Goal: Book appointment/travel/reservation

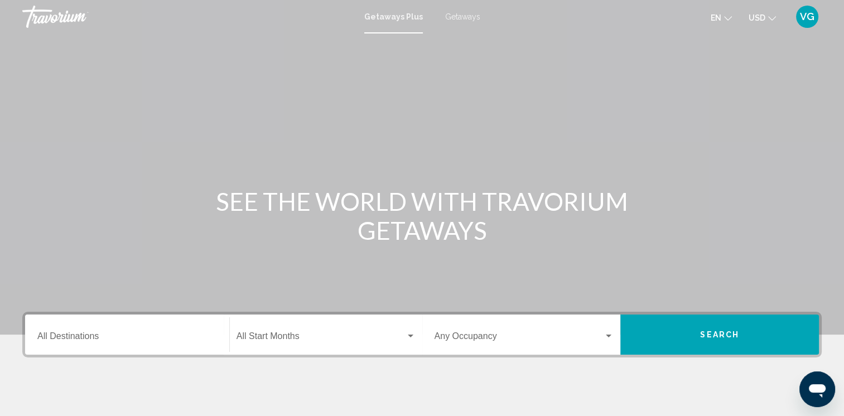
click at [465, 15] on span "Getaways" at bounding box center [462, 16] width 35 height 9
click at [208, 338] on input "Destination All Destinations" at bounding box center [127, 339] width 180 height 10
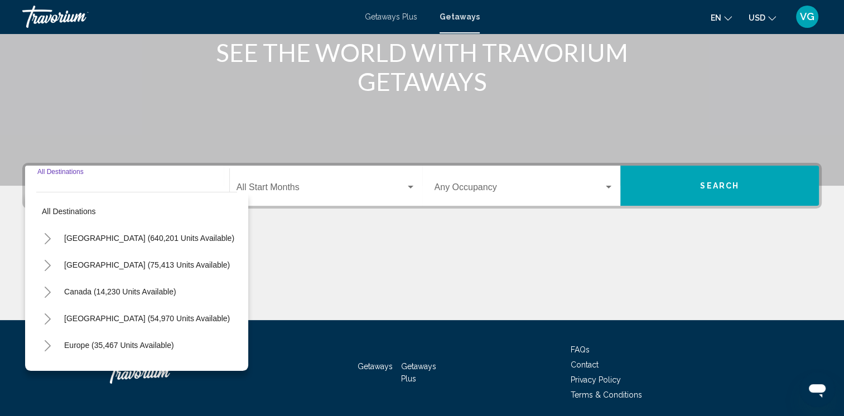
scroll to position [189, 0]
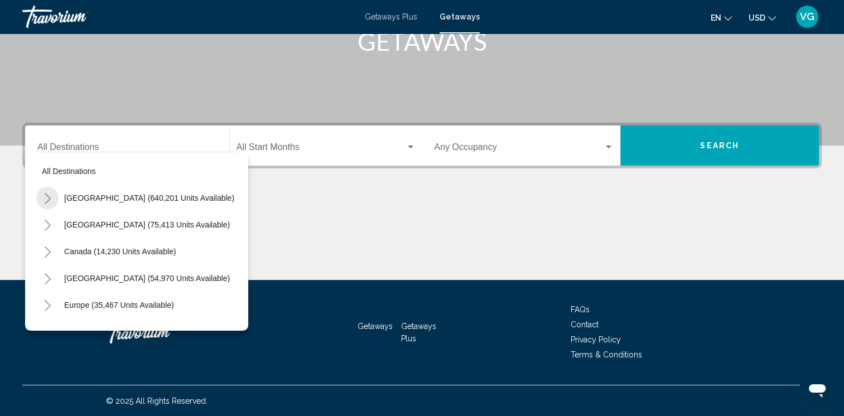
click at [49, 197] on icon "Toggle United States (640,201 units available)" at bounding box center [48, 198] width 6 height 11
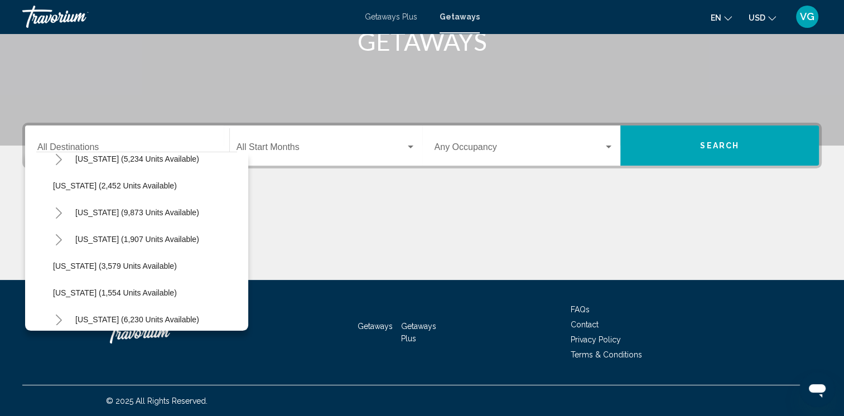
scroll to position [632, 0]
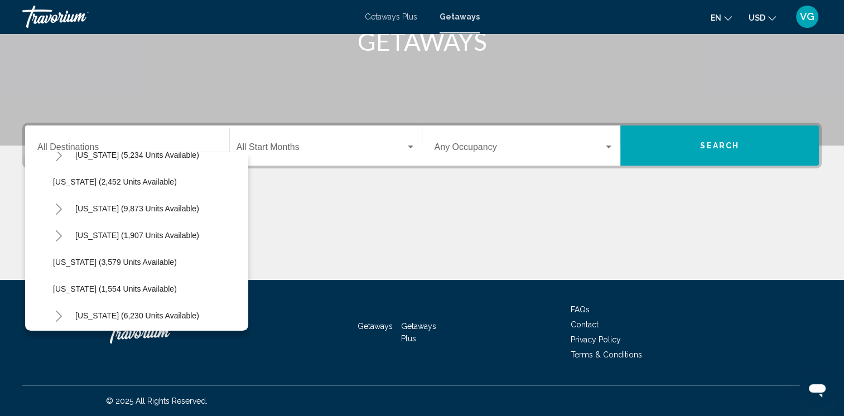
click at [235, 317] on div "All destinations [GEOGRAPHIC_DATA] (640,201 units available) [US_STATE] (24,074…" at bounding box center [136, 238] width 201 height 173
click at [237, 319] on div "All destinations [GEOGRAPHIC_DATA] (640,201 units available) [US_STATE] (24,074…" at bounding box center [136, 238] width 201 height 173
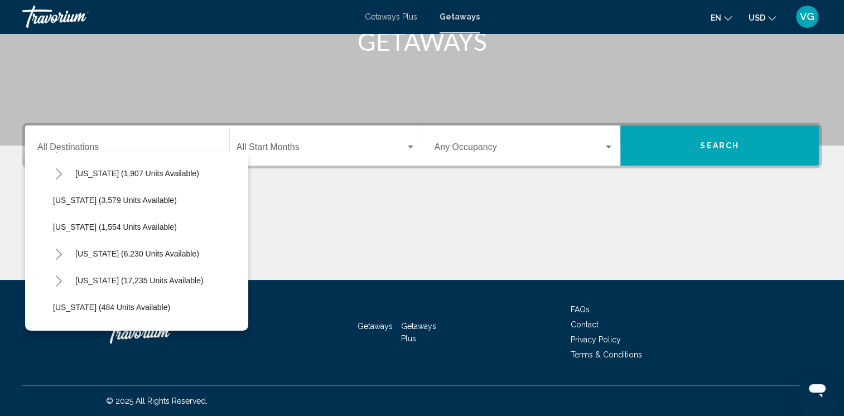
scroll to position [699, 0]
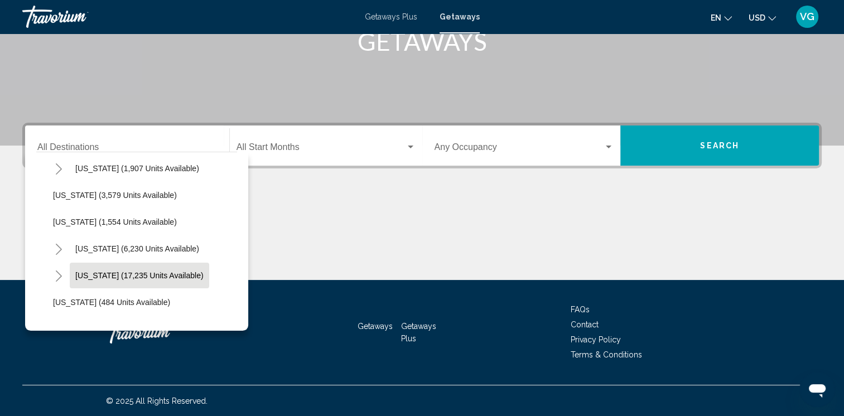
click at [78, 278] on span "[US_STATE] (17,235 units available)" at bounding box center [139, 275] width 128 height 9
type input "**********"
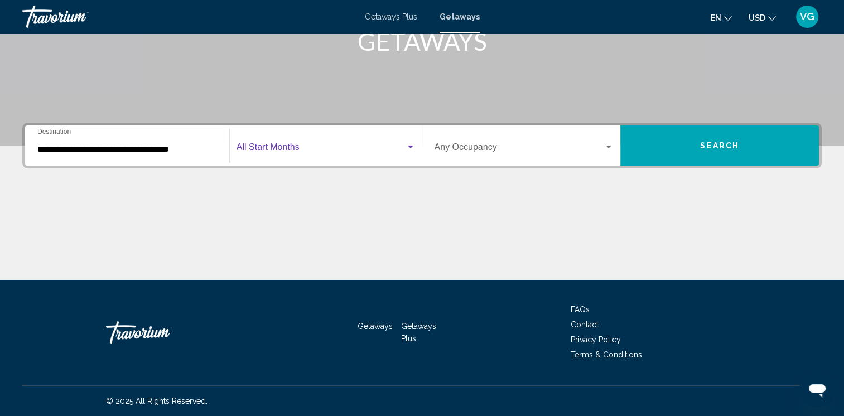
click at [411, 148] on div "Search widget" at bounding box center [411, 147] width 6 height 3
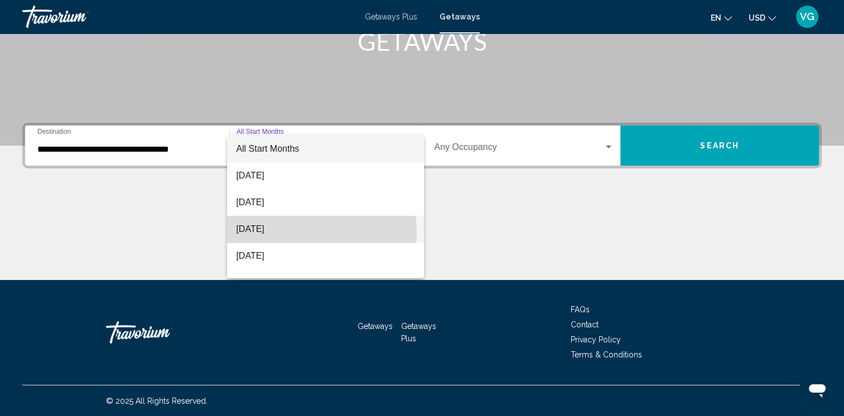
click at [275, 233] on span "[DATE]" at bounding box center [325, 229] width 179 height 27
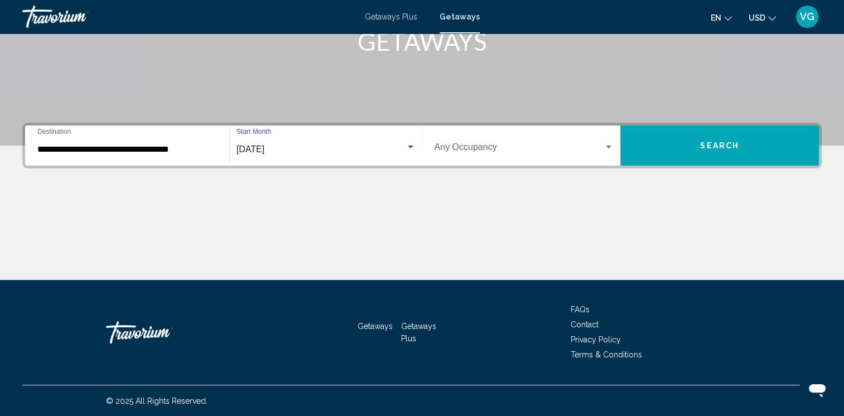
click at [743, 151] on button "Search" at bounding box center [719, 146] width 199 height 40
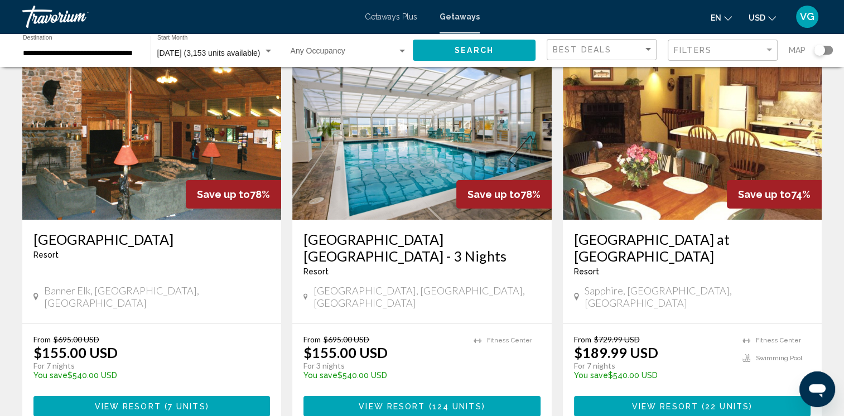
scroll to position [74, 0]
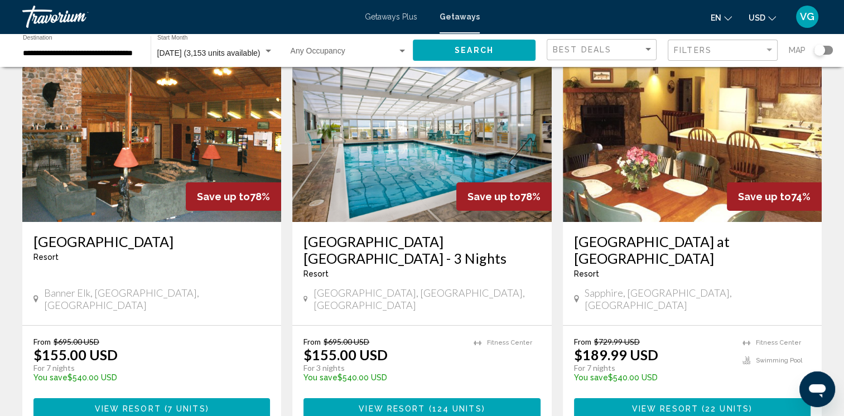
click at [590, 243] on h3 "[GEOGRAPHIC_DATA] at [GEOGRAPHIC_DATA]" at bounding box center [692, 249] width 237 height 33
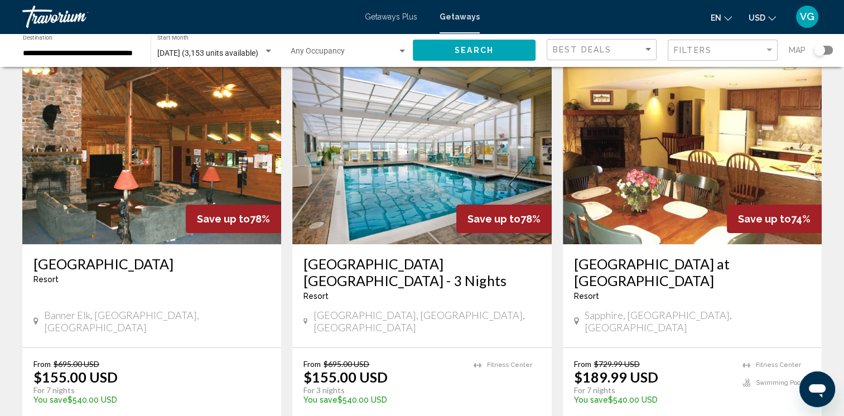
scroll to position [19, 0]
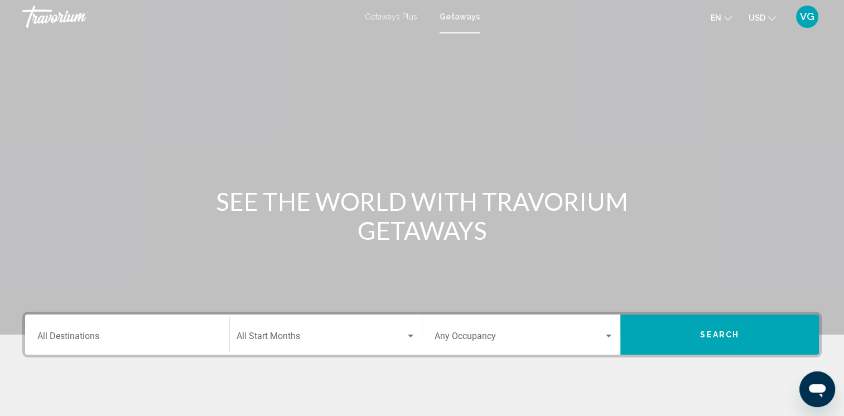
click at [392, 19] on span "Getaways Plus" at bounding box center [391, 16] width 52 height 9
click at [138, 333] on div "Destination All Destinations" at bounding box center [127, 334] width 180 height 35
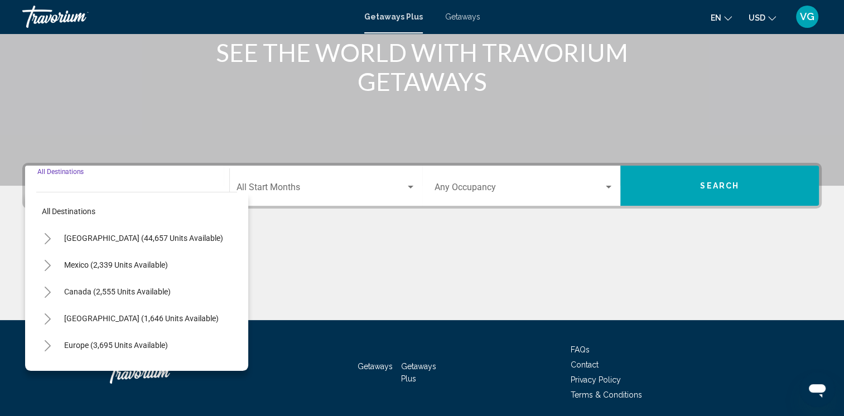
scroll to position [189, 0]
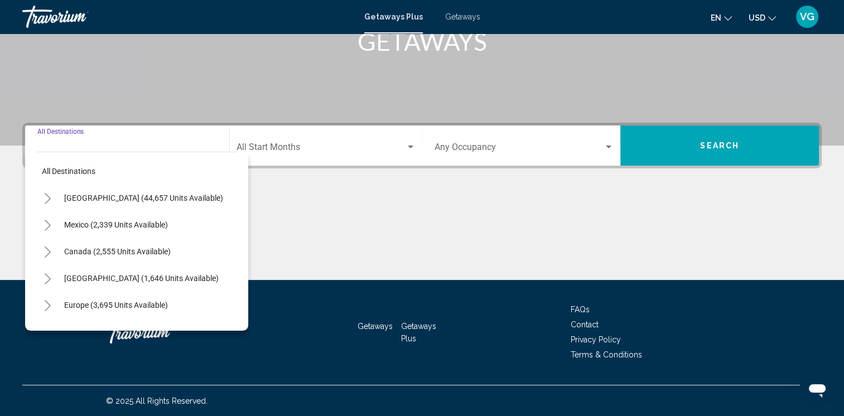
click at [47, 198] on icon "Toggle United States (44,657 units available)" at bounding box center [48, 198] width 8 height 11
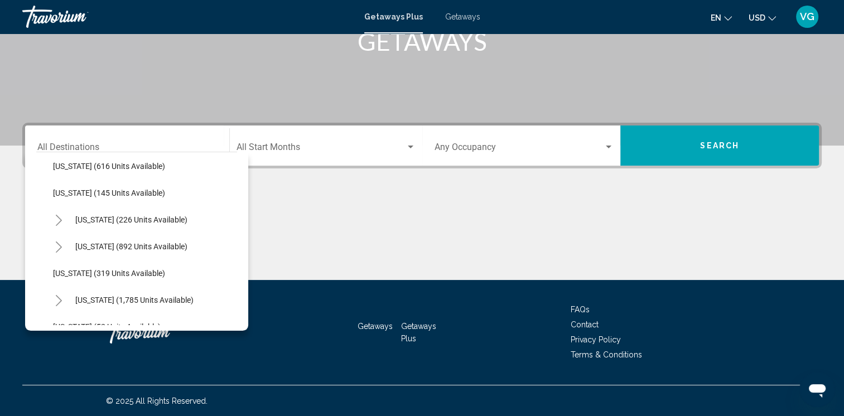
scroll to position [683, 0]
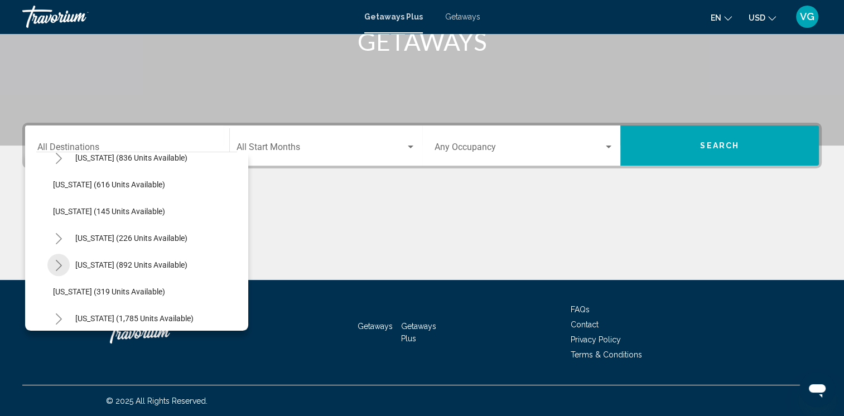
click at [58, 264] on icon "Toggle North Carolina (892 units available)" at bounding box center [59, 265] width 8 height 11
click at [406, 144] on div "Search widget" at bounding box center [411, 147] width 10 height 9
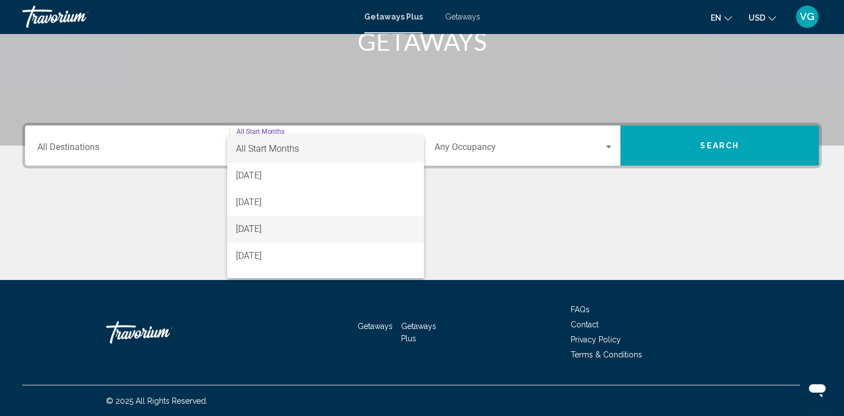
click at [272, 232] on span "[DATE]" at bounding box center [325, 229] width 179 height 27
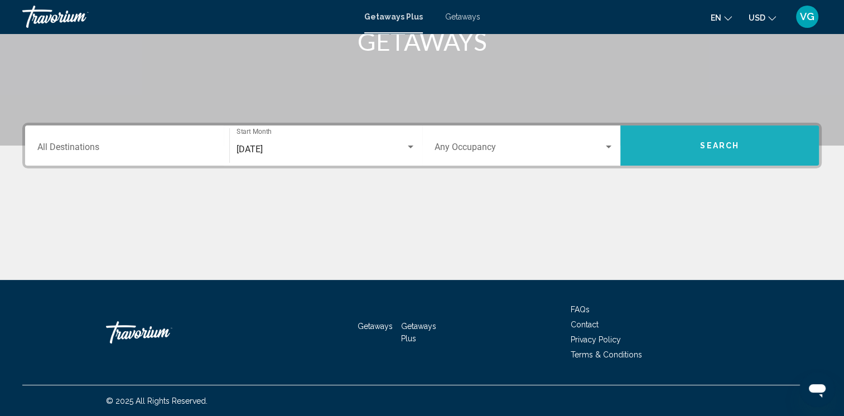
click at [710, 155] on button "Search" at bounding box center [719, 146] width 199 height 40
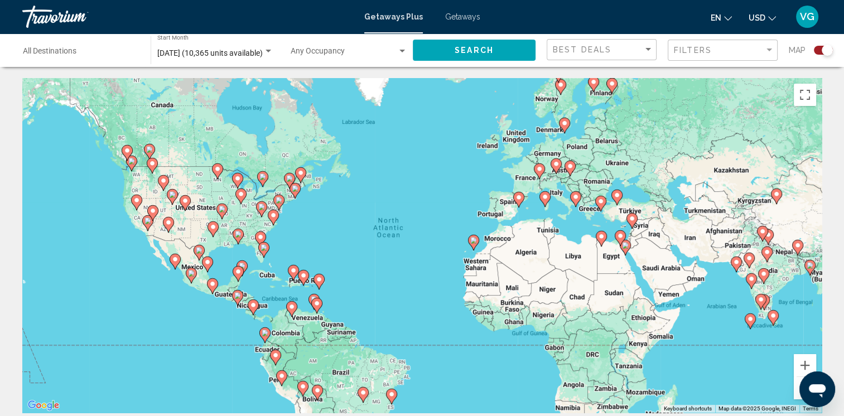
click at [466, 15] on span "Getaways" at bounding box center [462, 16] width 35 height 9
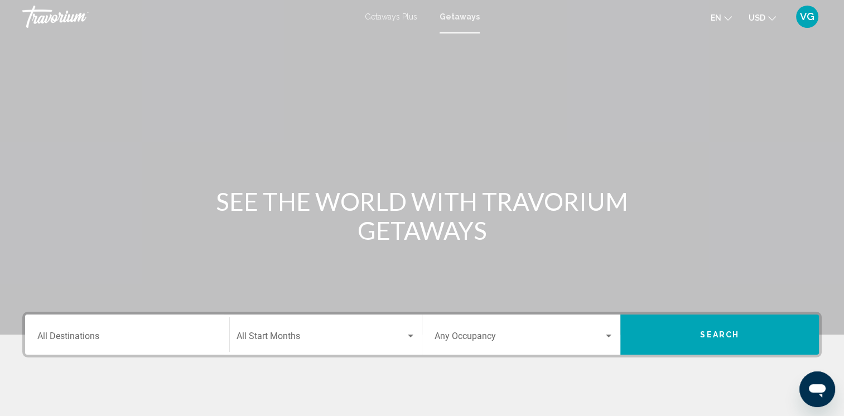
click at [605, 336] on div "Search widget" at bounding box center [609, 336] width 10 height 9
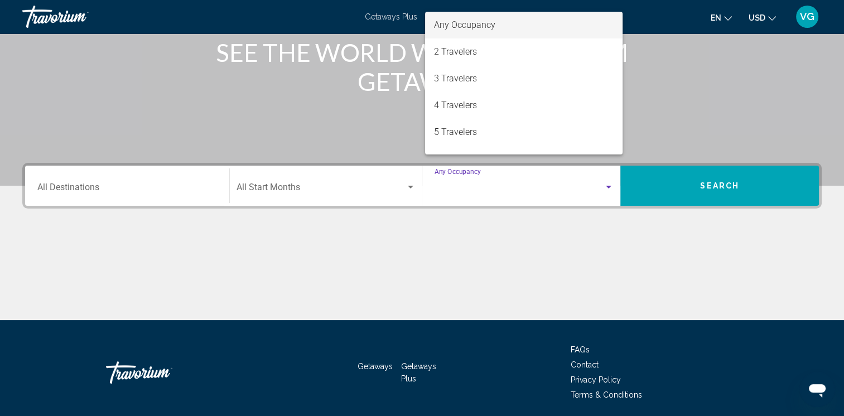
scroll to position [189, 0]
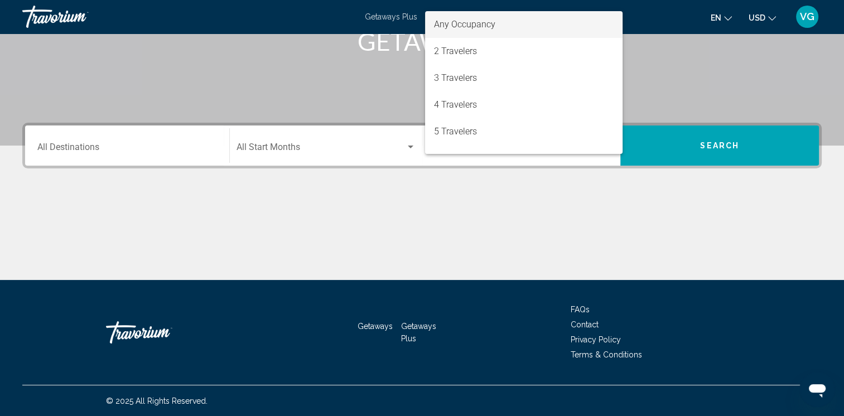
click at [343, 228] on div at bounding box center [422, 208] width 844 height 416
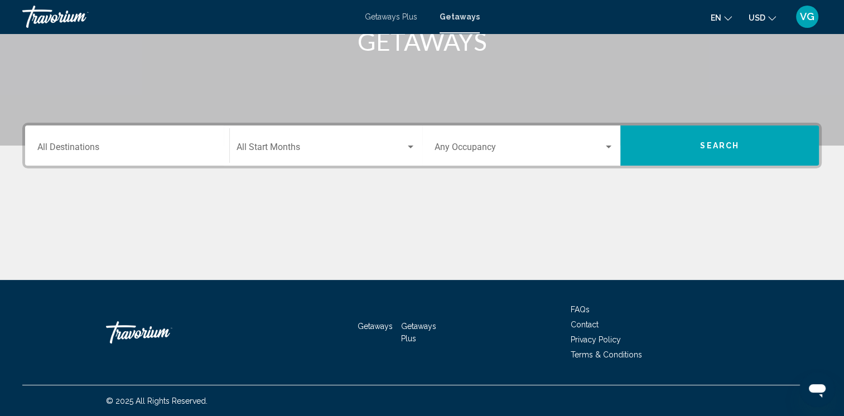
click at [408, 144] on div "Search widget" at bounding box center [411, 147] width 10 height 9
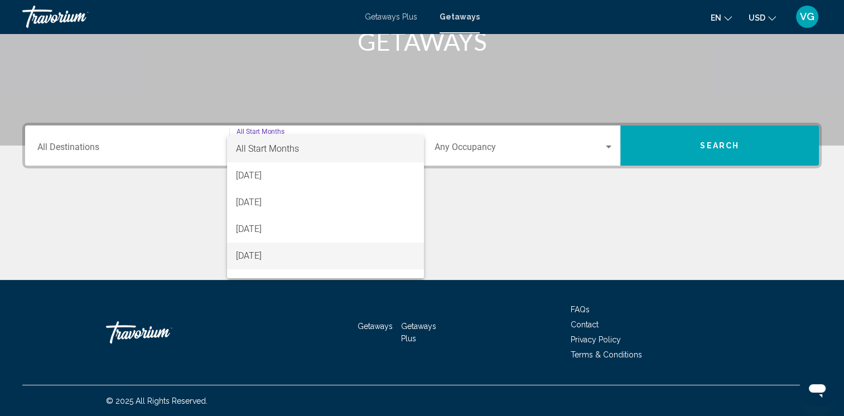
click at [247, 259] on span "[DATE]" at bounding box center [325, 256] width 179 height 27
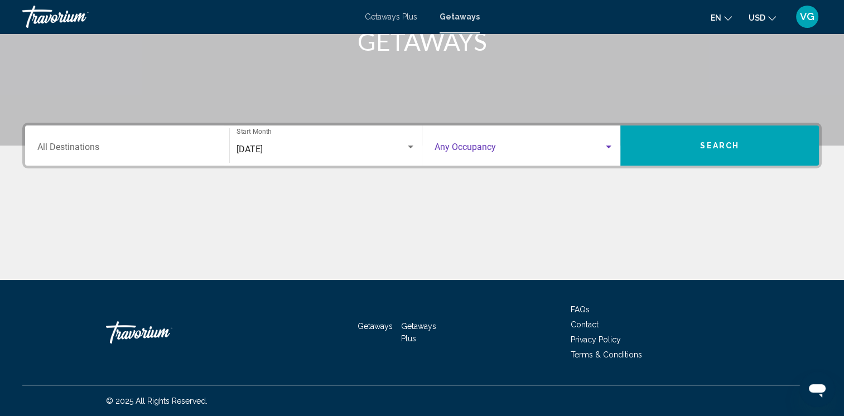
click at [608, 146] on div "Search widget" at bounding box center [609, 147] width 6 height 3
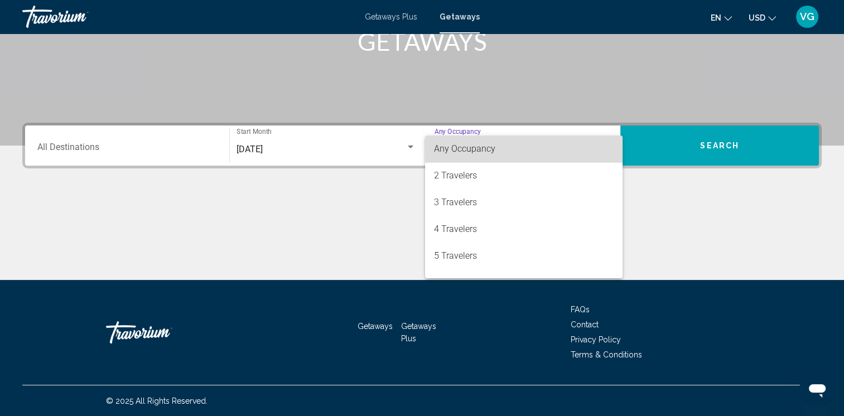
click at [608, 146] on mat-option "Any Occupancy" at bounding box center [524, 149] width 198 height 27
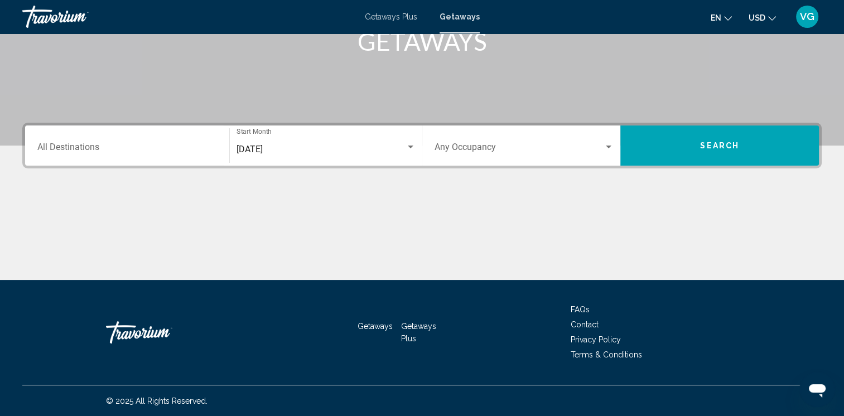
click at [147, 154] on div "Destination All Destinations" at bounding box center [127, 145] width 180 height 35
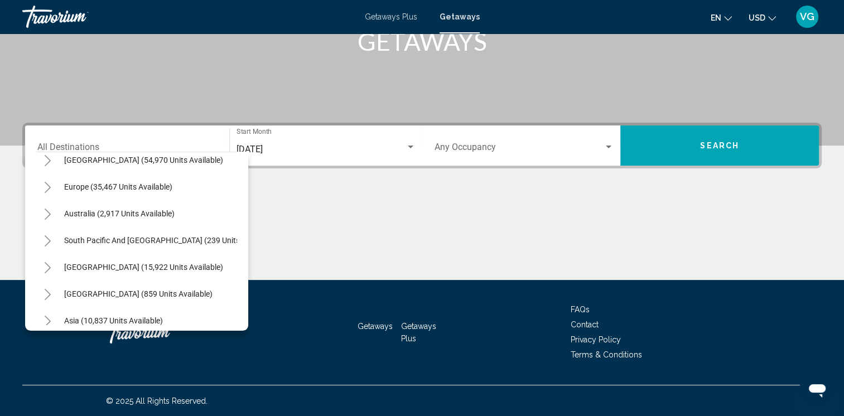
scroll to position [116, 0]
click at [47, 191] on icon "Toggle Europe (35,467 units available)" at bounding box center [48, 189] width 6 height 11
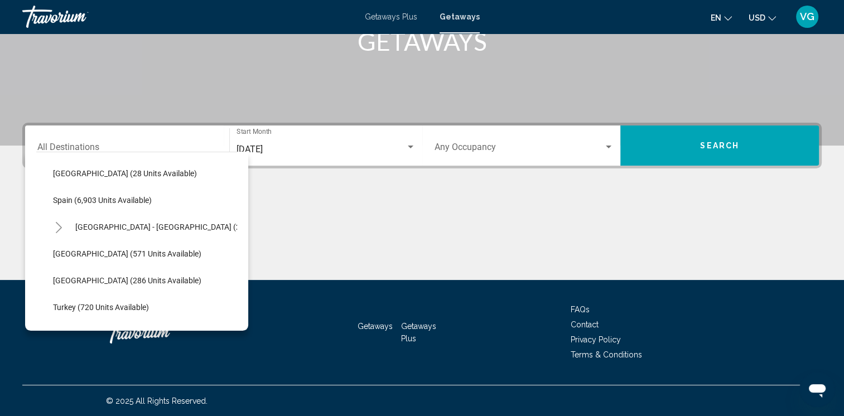
scroll to position [0, 0]
click at [411, 147] on div "Search widget" at bounding box center [411, 147] width 6 height 3
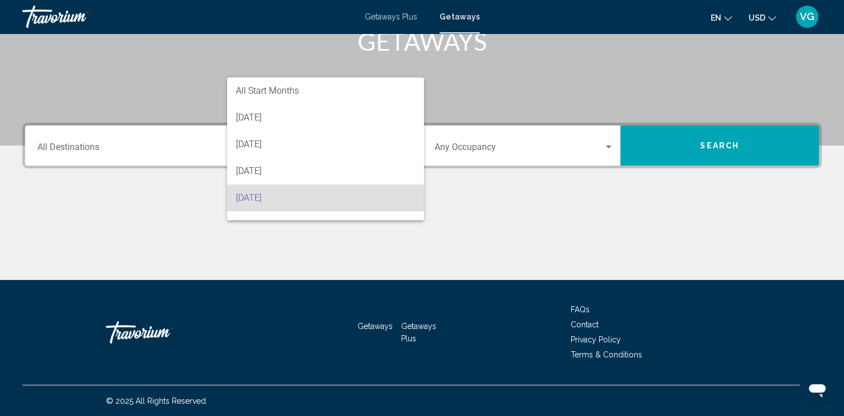
scroll to position [49, 0]
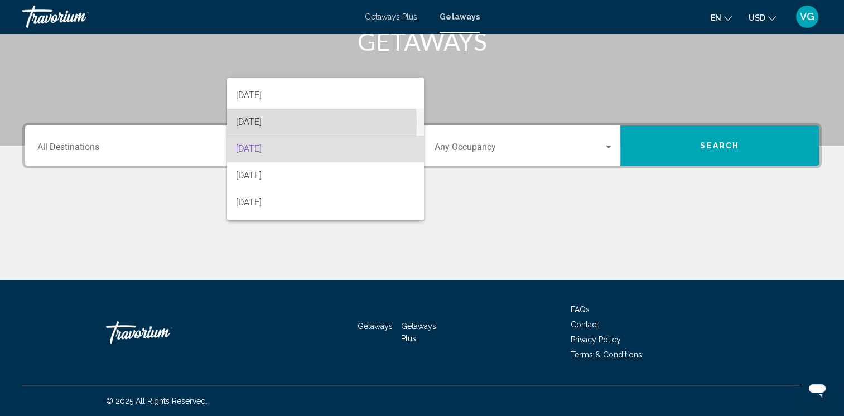
click at [282, 123] on span "[DATE]" at bounding box center [325, 122] width 179 height 27
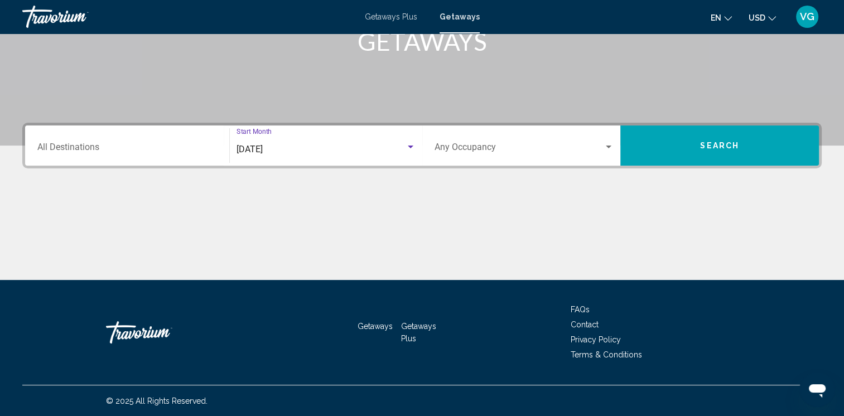
click at [220, 153] on div "Destination All Destinations" at bounding box center [127, 145] width 193 height 35
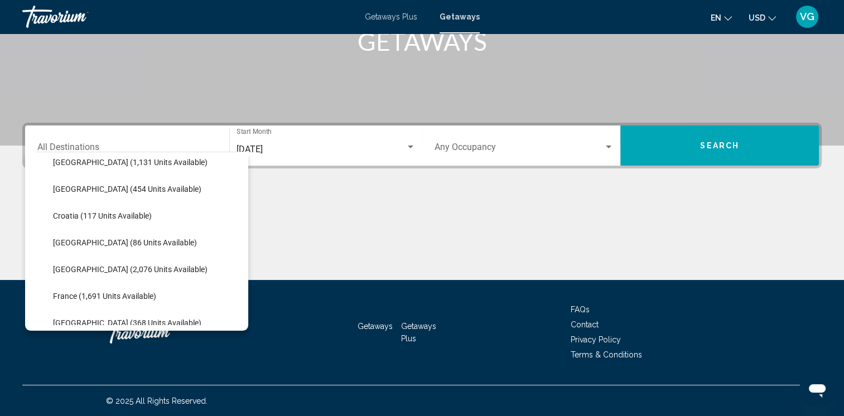
scroll to position [193, 0]
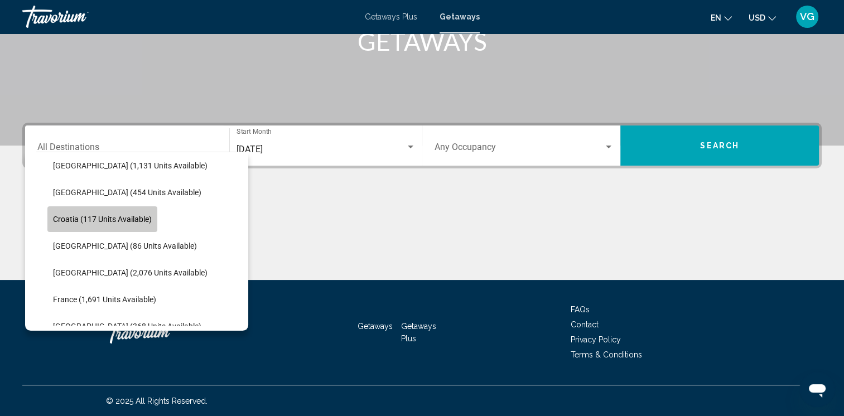
click at [56, 222] on span "Croatia (117 units available)" at bounding box center [102, 219] width 99 height 9
type input "**********"
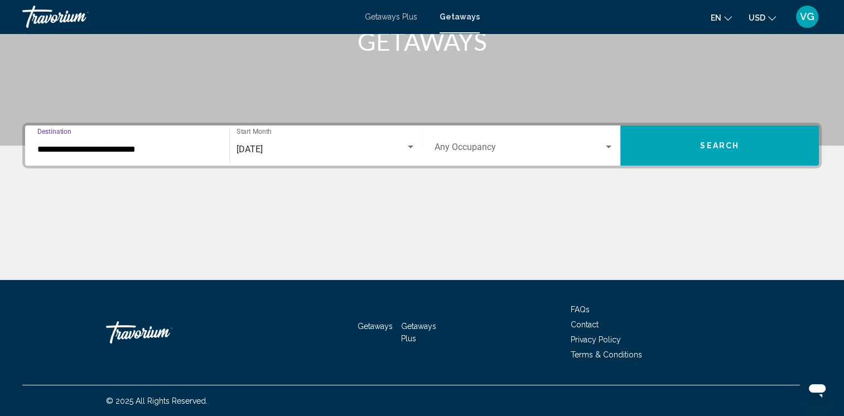
click at [716, 145] on span "Search" at bounding box center [719, 146] width 39 height 9
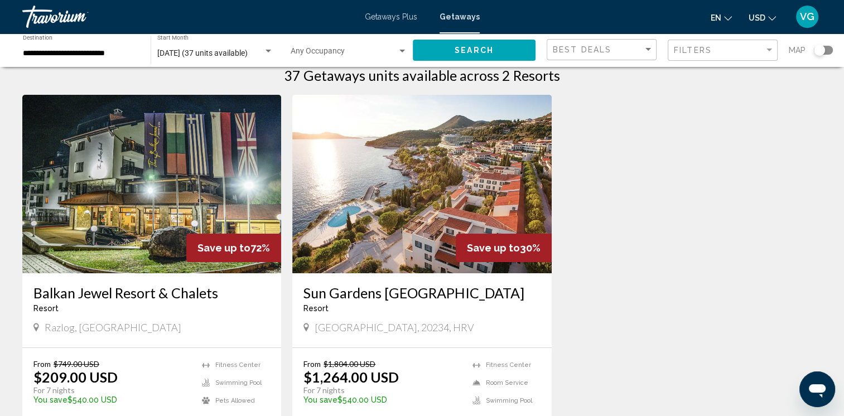
scroll to position [22, 0]
